Goal: Transaction & Acquisition: Download file/media

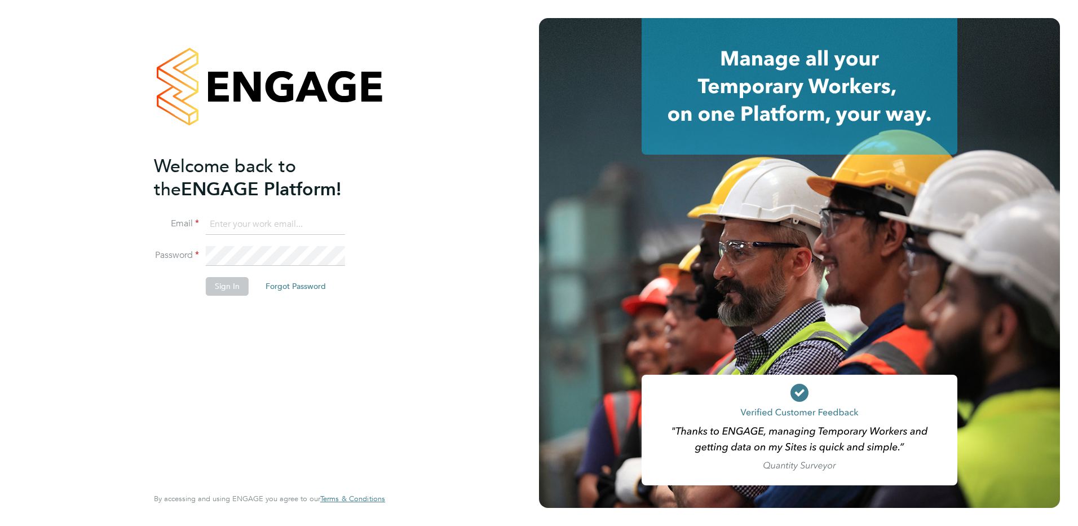
type input "[PERSON_NAME][EMAIL_ADDRESS][PERSON_NAME][DOMAIN_NAME]"
click at [237, 292] on button "Sign In" at bounding box center [227, 286] width 43 height 18
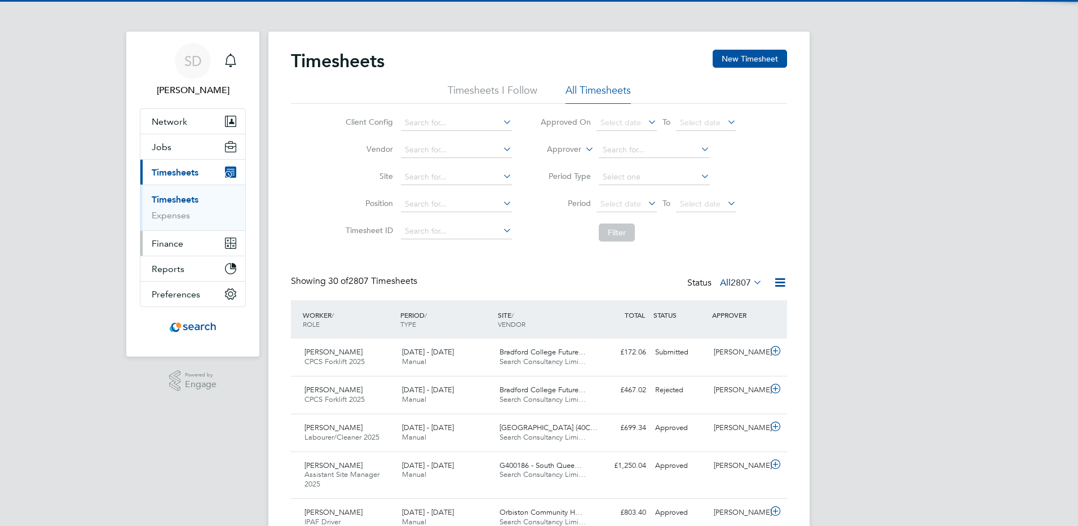
click at [169, 242] on span "Finance" at bounding box center [168, 243] width 32 height 11
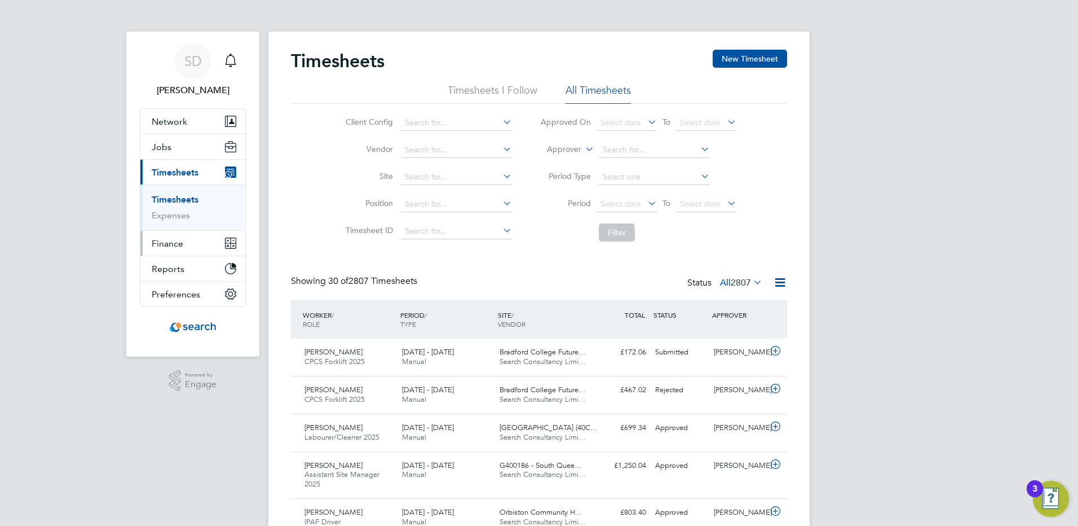
click at [159, 238] on span "Finance" at bounding box center [168, 243] width 32 height 11
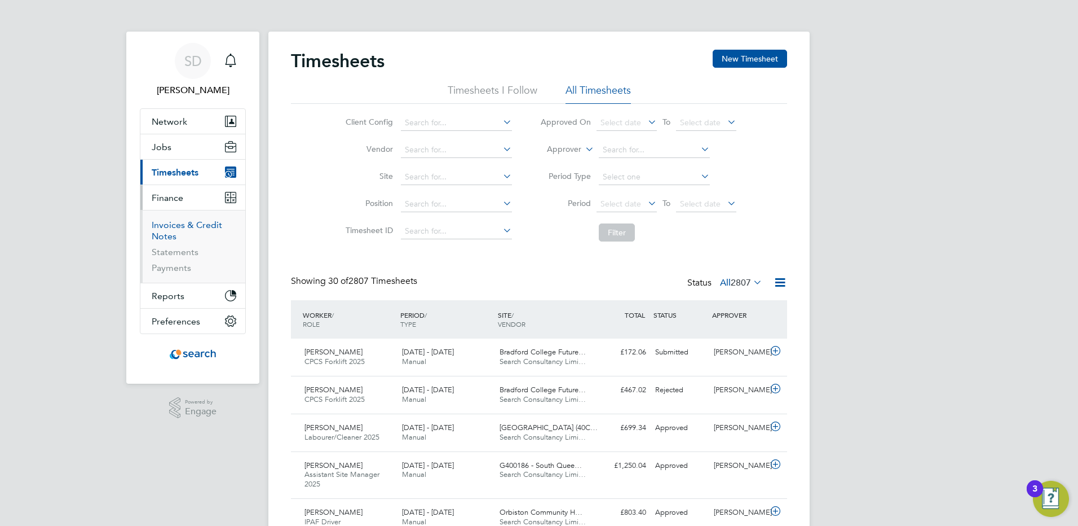
click at [164, 227] on link "Invoices & Credit Notes" at bounding box center [187, 230] width 70 height 22
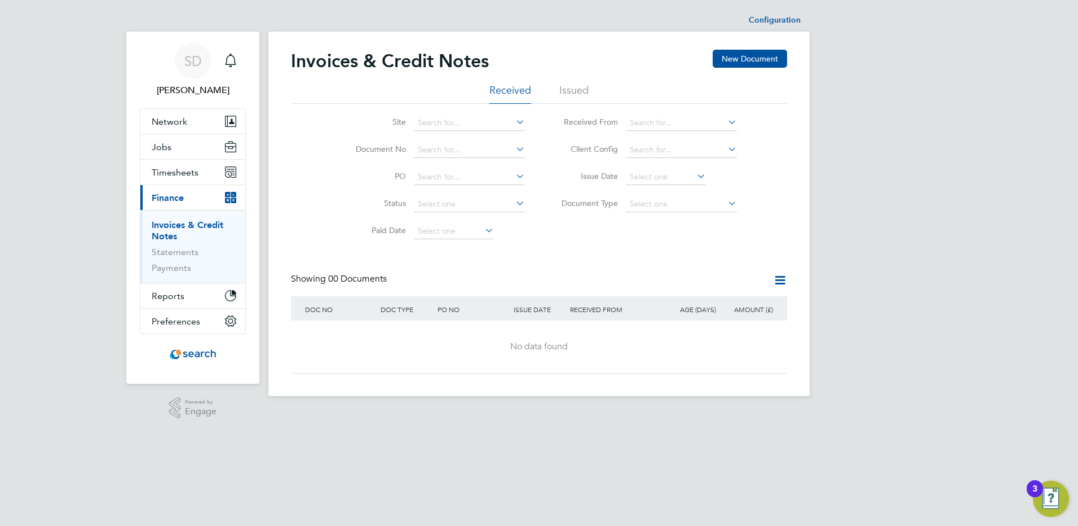
click at [570, 90] on li "Issued" at bounding box center [573, 93] width 29 height 20
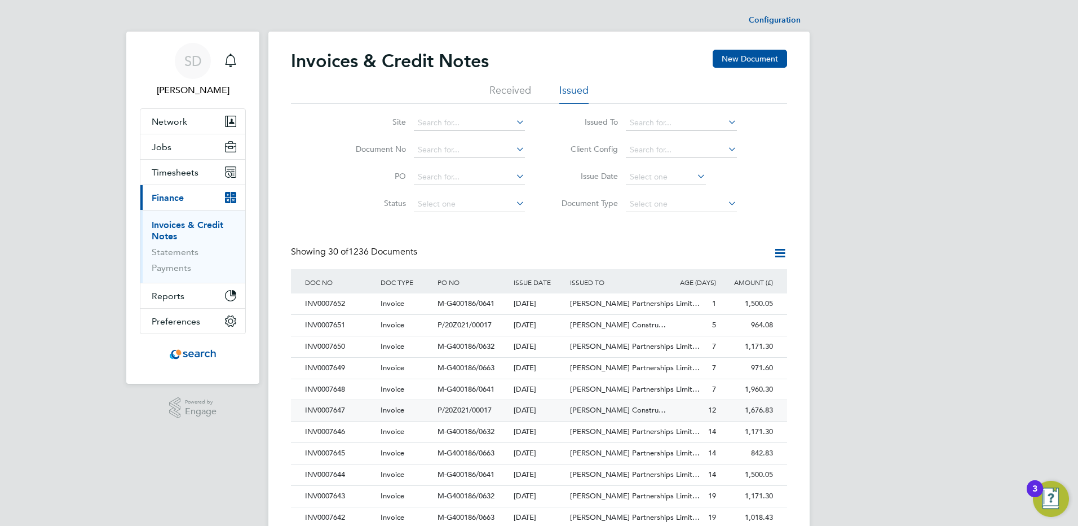
click at [355, 410] on div "INV0007647" at bounding box center [340, 410] width 76 height 21
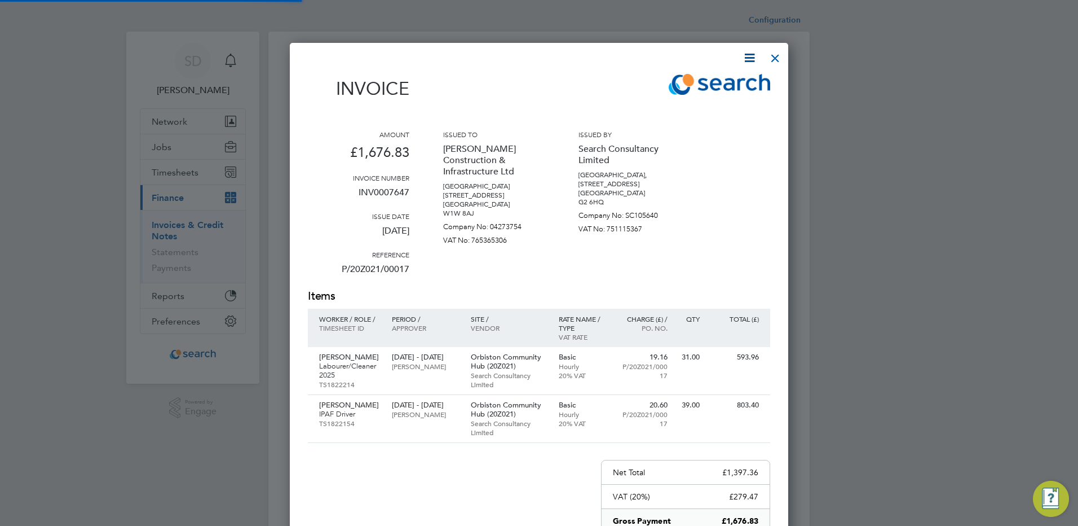
scroll to position [635, 499]
click at [773, 59] on div at bounding box center [775, 55] width 20 height 20
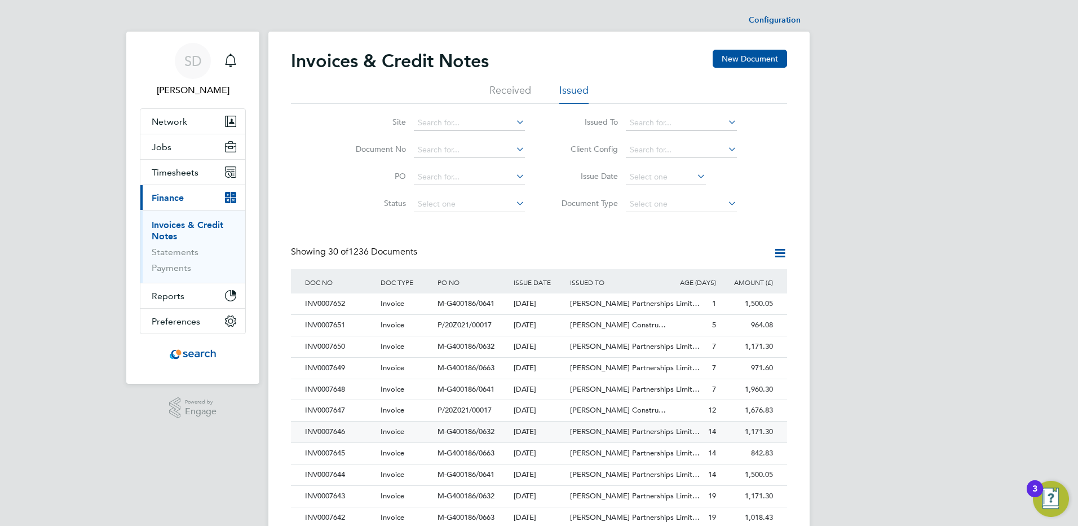
click at [338, 430] on div "INV0007646" at bounding box center [340, 431] width 76 height 21
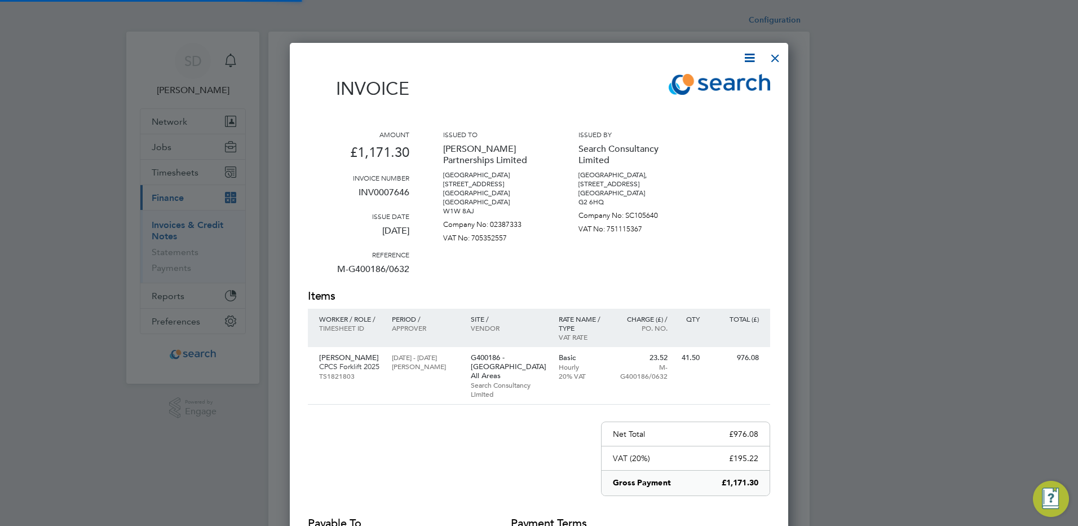
scroll to position [587, 499]
click at [778, 57] on div at bounding box center [775, 55] width 20 height 20
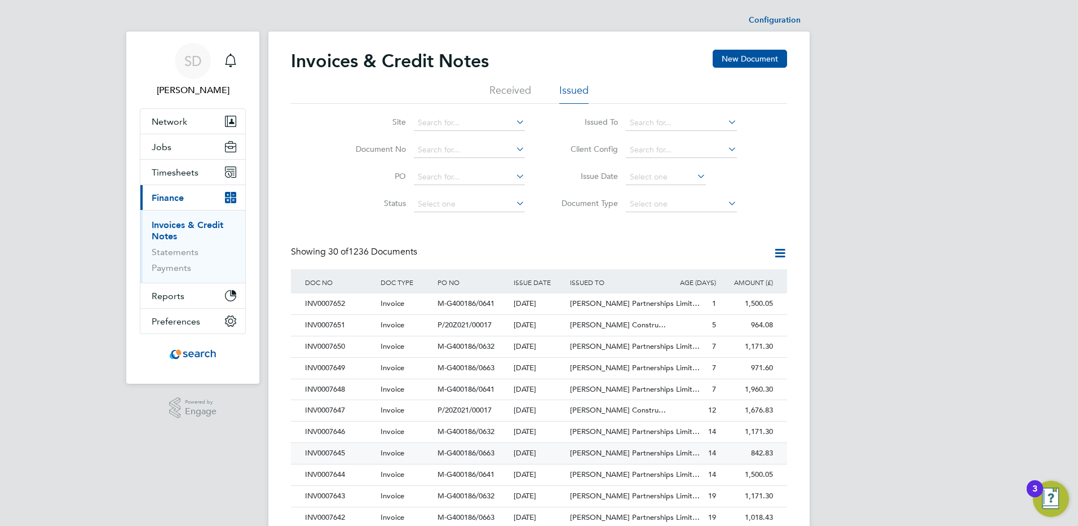
click at [354, 453] on div "INV0007645" at bounding box center [340, 453] width 76 height 21
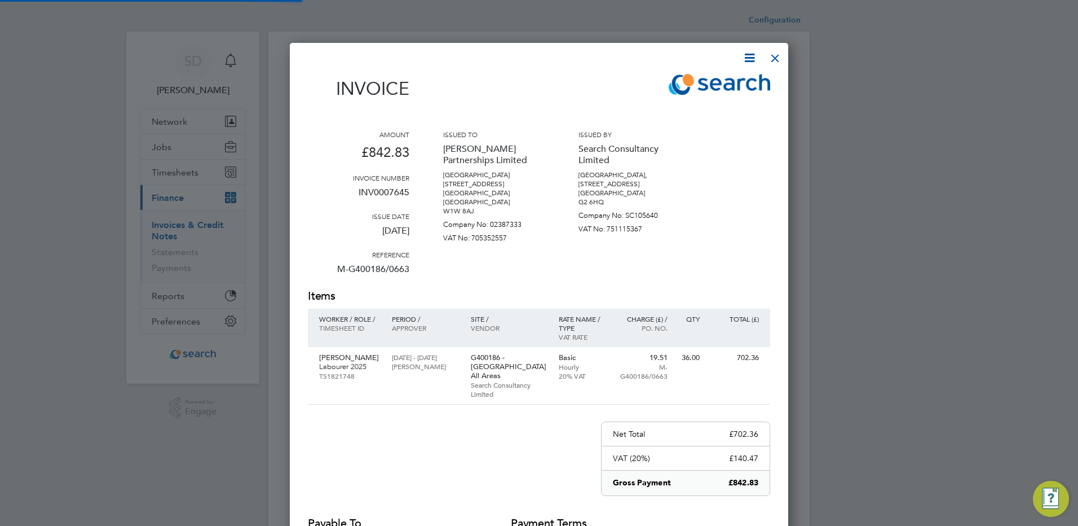
scroll to position [587, 499]
click at [777, 56] on div at bounding box center [775, 55] width 20 height 20
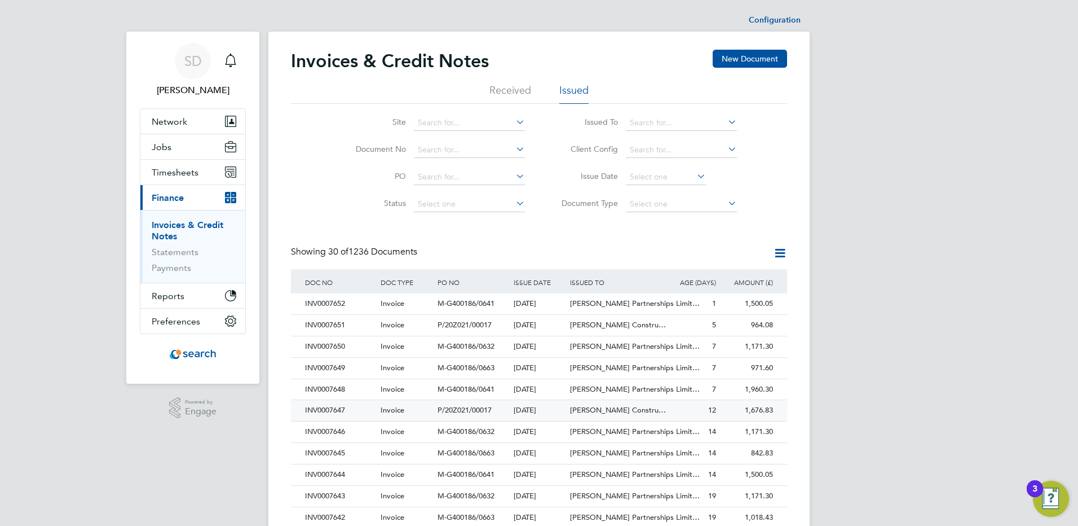
click at [341, 413] on div "INV0007647" at bounding box center [340, 410] width 76 height 21
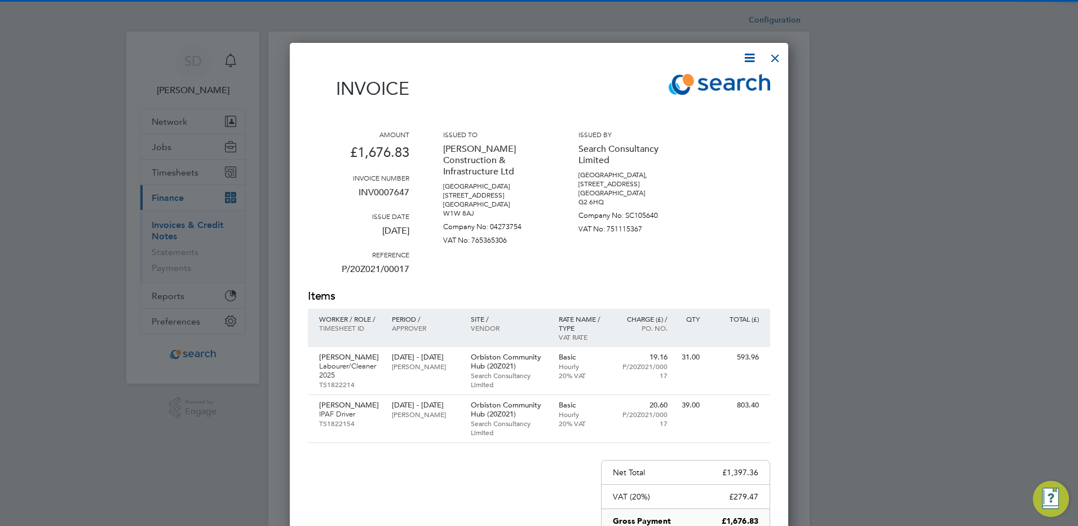
scroll to position [635, 499]
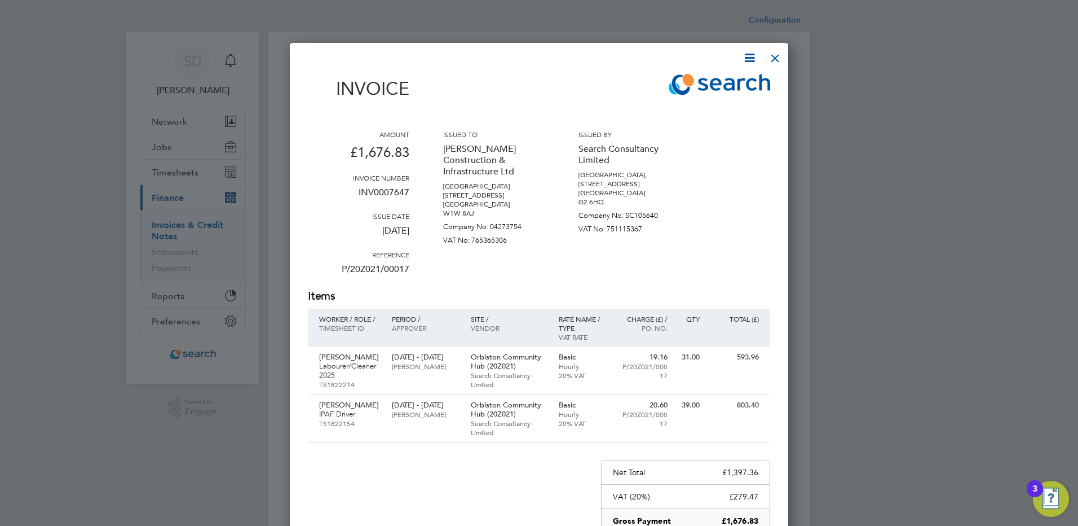
click at [773, 56] on div at bounding box center [775, 55] width 20 height 20
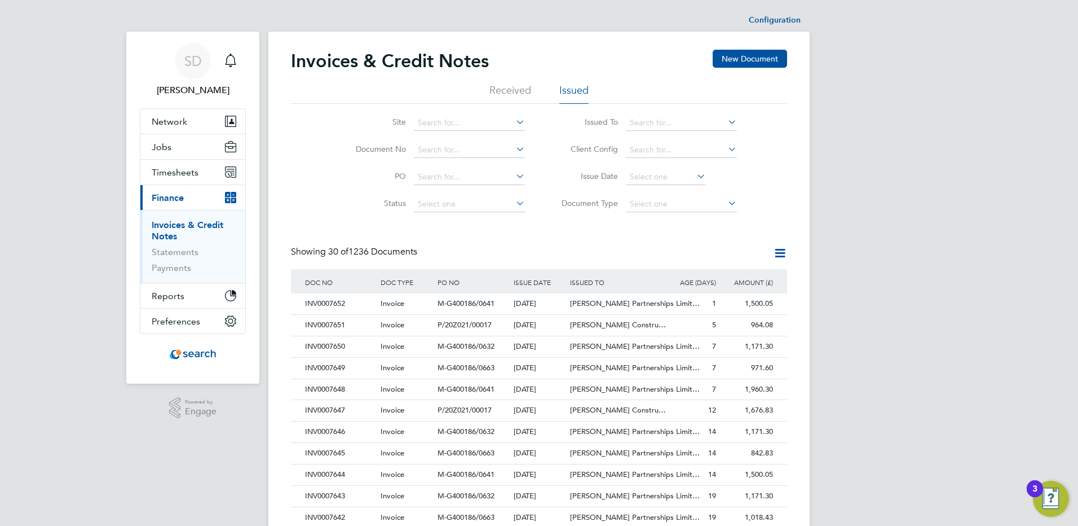
click at [726, 122] on icon at bounding box center [726, 122] width 0 height 16
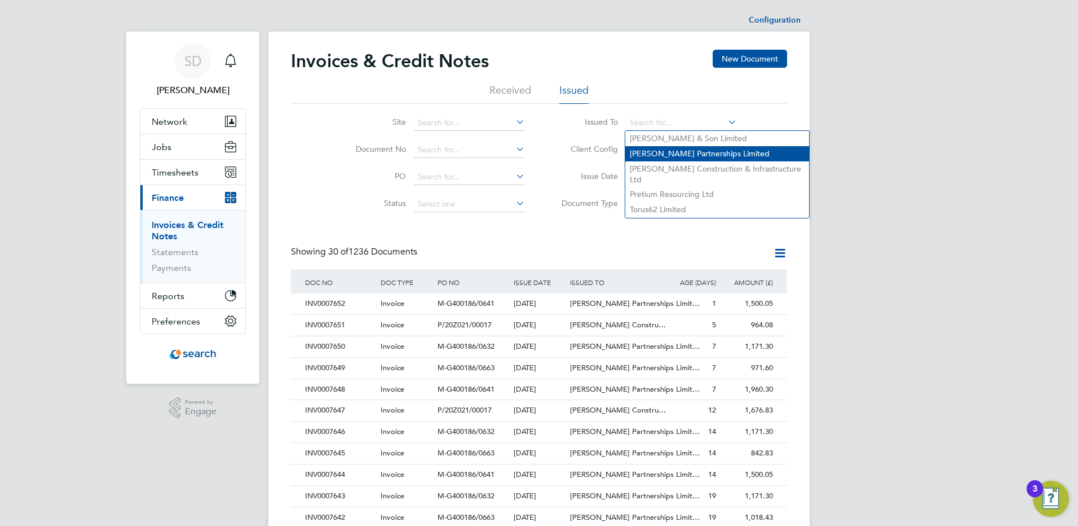
click at [672, 153] on li "Lovell Partnerships Limited" at bounding box center [717, 153] width 184 height 15
type input "Lovell Partnerships Limited"
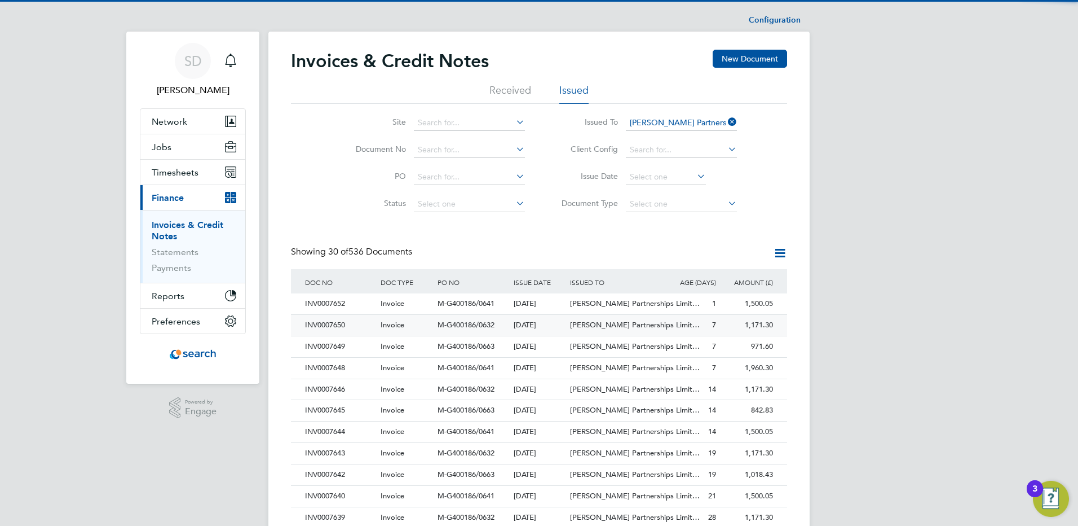
scroll to position [21, 77]
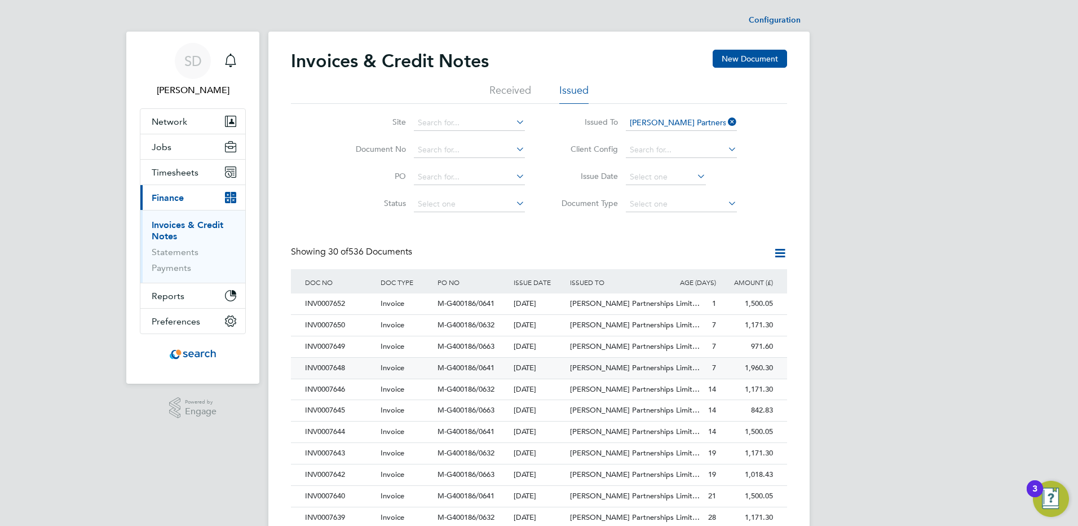
click at [360, 368] on div "INV0007648" at bounding box center [340, 368] width 76 height 21
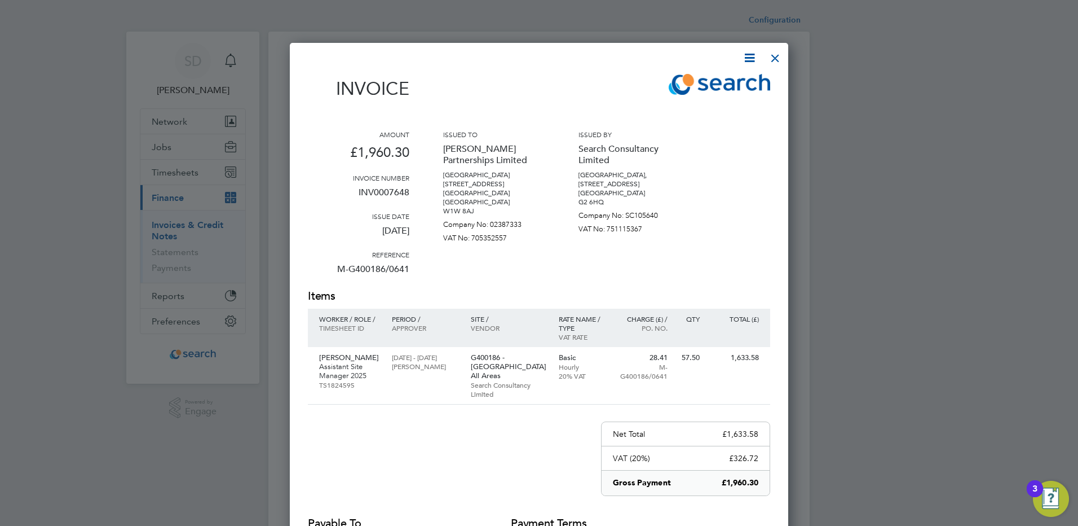
click at [753, 56] on icon at bounding box center [750, 58] width 14 height 14
click at [709, 83] on li "Download Invoice" at bounding box center [716, 85] width 78 height 16
drag, startPoint x: 778, startPoint y: 58, endPoint x: 731, endPoint y: 85, distance: 54.6
click at [778, 58] on div at bounding box center [775, 55] width 20 height 20
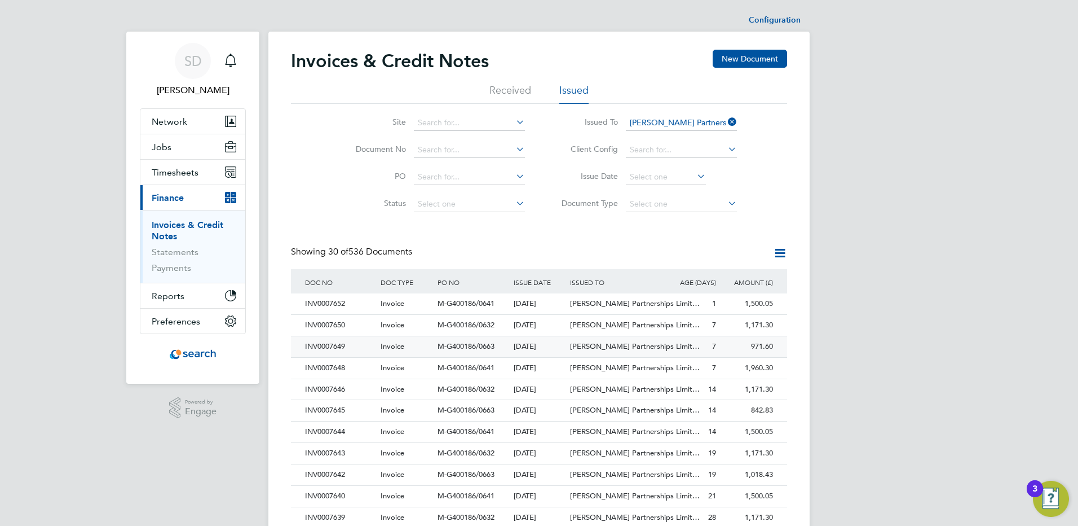
click at [351, 346] on div "INV0007649" at bounding box center [340, 346] width 76 height 21
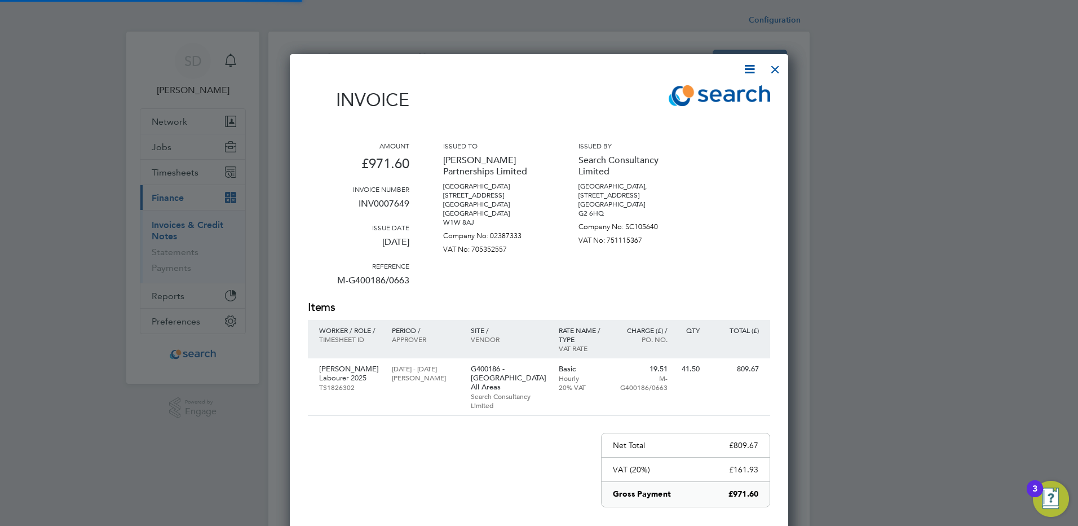
scroll to position [587, 499]
click at [750, 68] on icon at bounding box center [750, 69] width 14 height 14
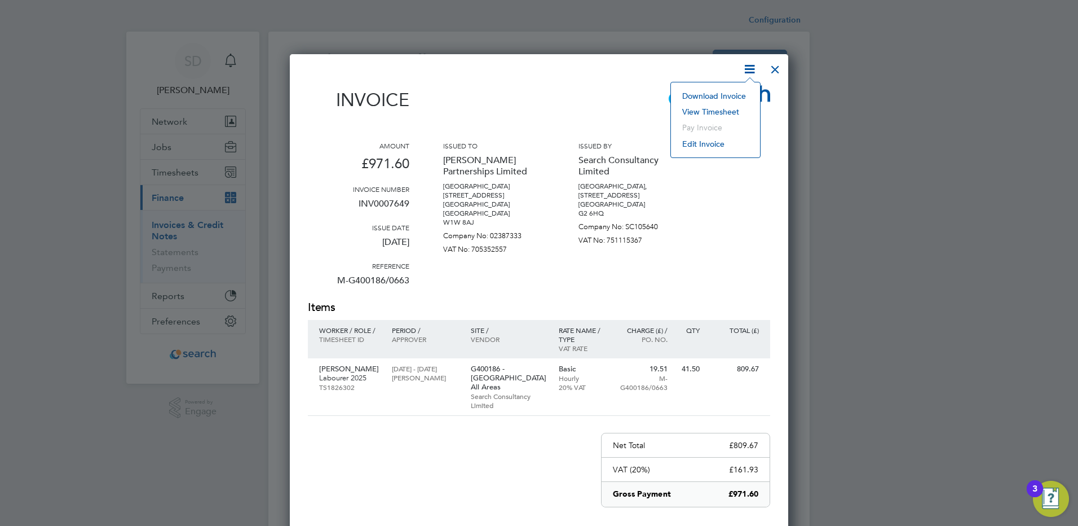
click at [707, 95] on li "Download Invoice" at bounding box center [716, 96] width 78 height 16
click at [770, 68] on div at bounding box center [775, 66] width 20 height 20
click at [773, 67] on div at bounding box center [775, 66] width 20 height 20
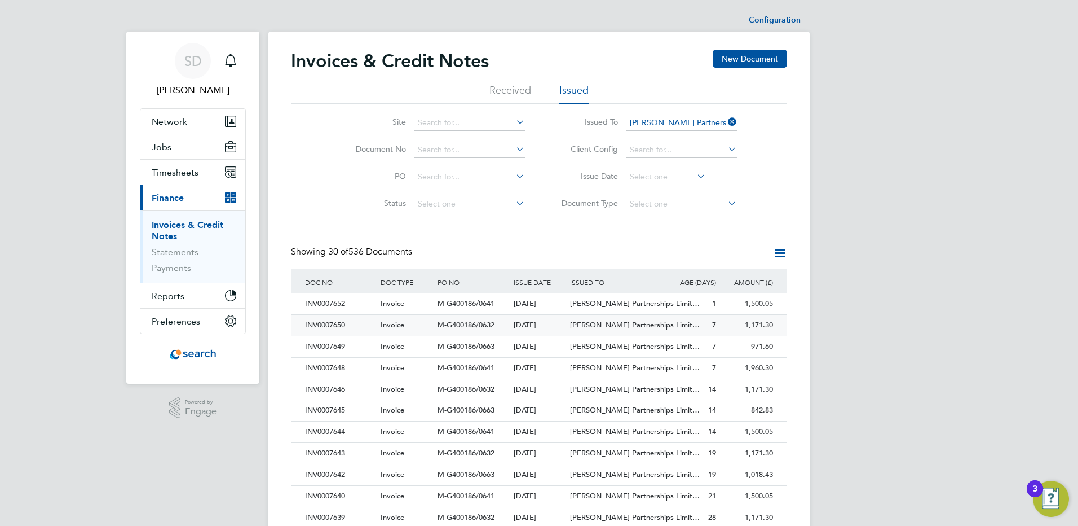
click at [347, 323] on div "INV0007650" at bounding box center [340, 325] width 76 height 21
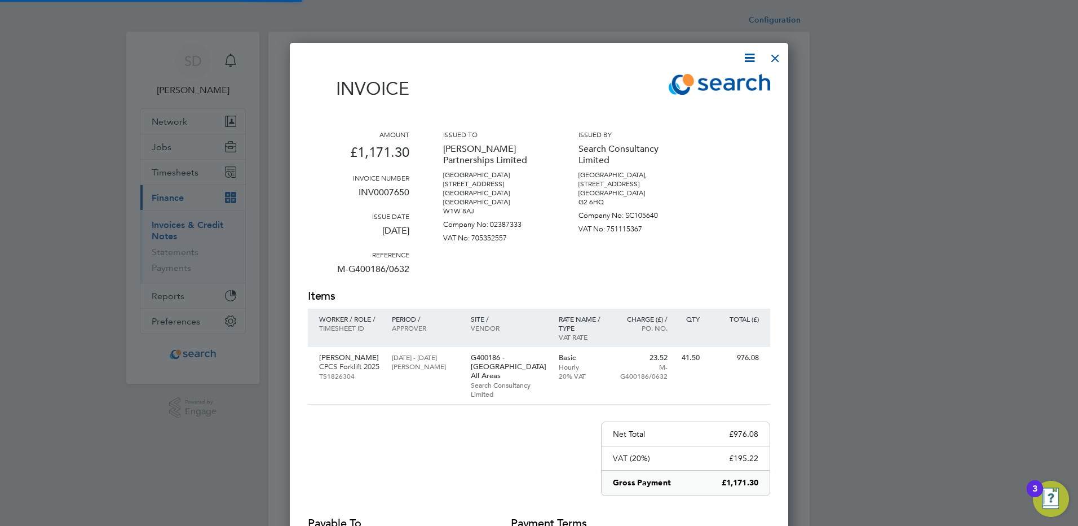
scroll to position [587, 499]
click at [748, 58] on icon at bounding box center [750, 58] width 14 height 14
click at [704, 86] on li "Download Invoice" at bounding box center [716, 85] width 78 height 16
click at [774, 61] on div at bounding box center [775, 55] width 20 height 20
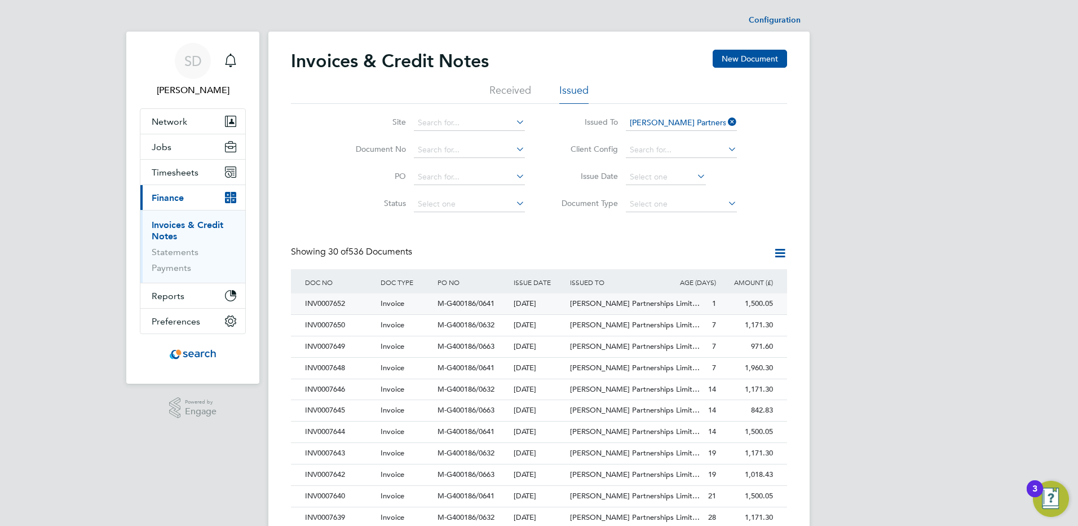
click at [421, 302] on div "Invoice" at bounding box center [406, 303] width 57 height 21
